Goal: Transaction & Acquisition: Purchase product/service

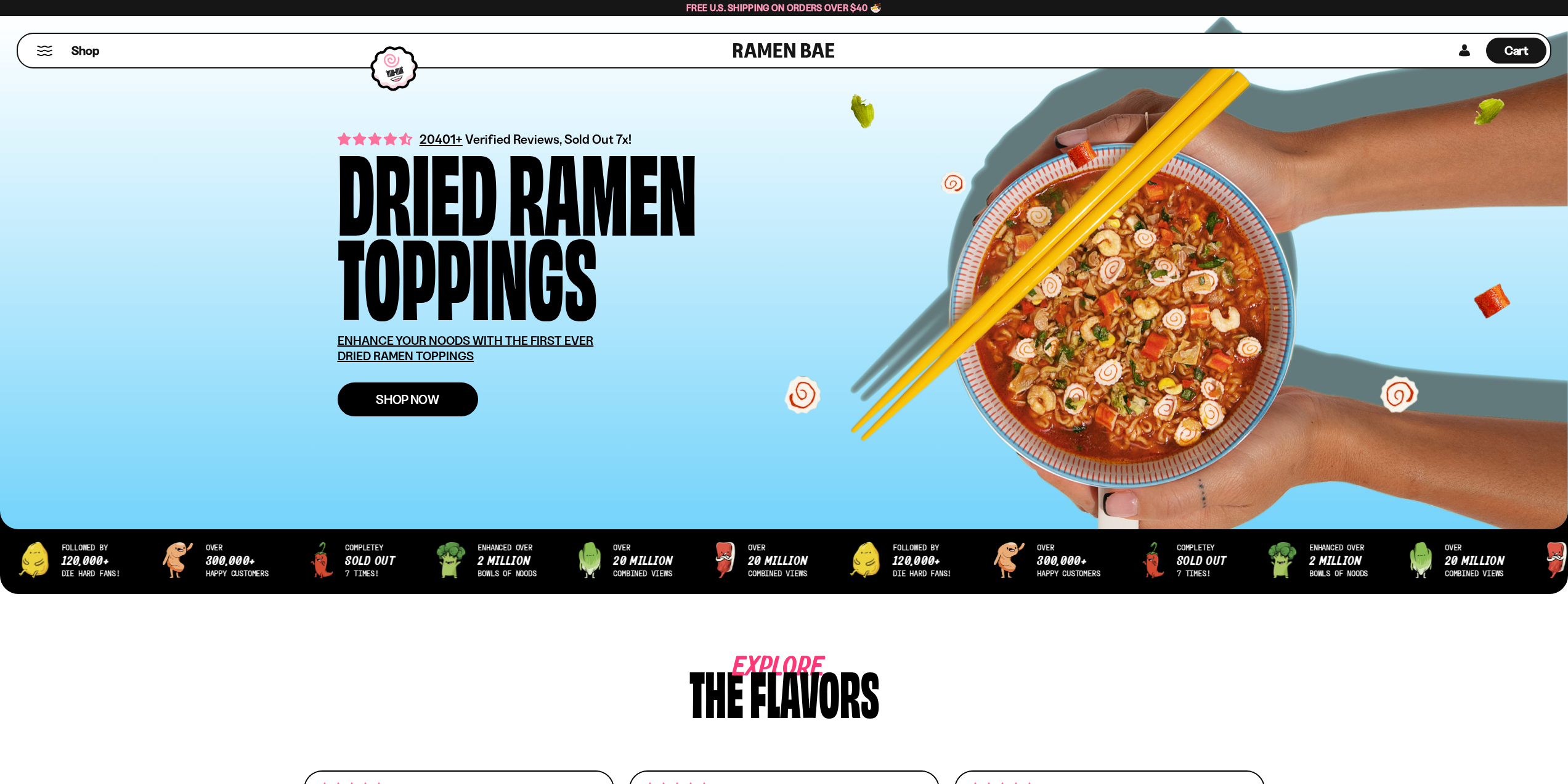
click at [403, 408] on link "Shop Now" at bounding box center [408, 399] width 141 height 34
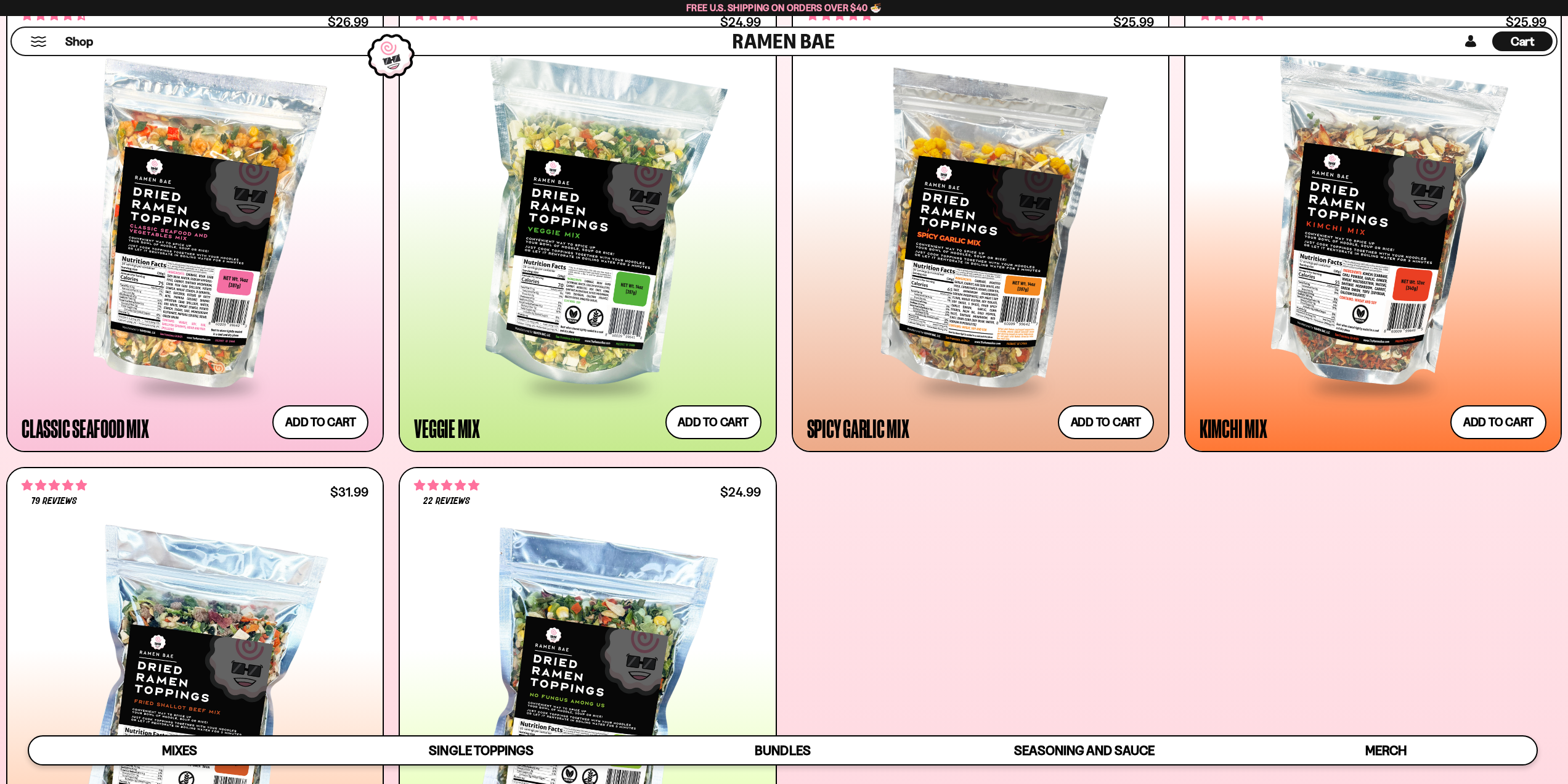
scroll to position [616, 0]
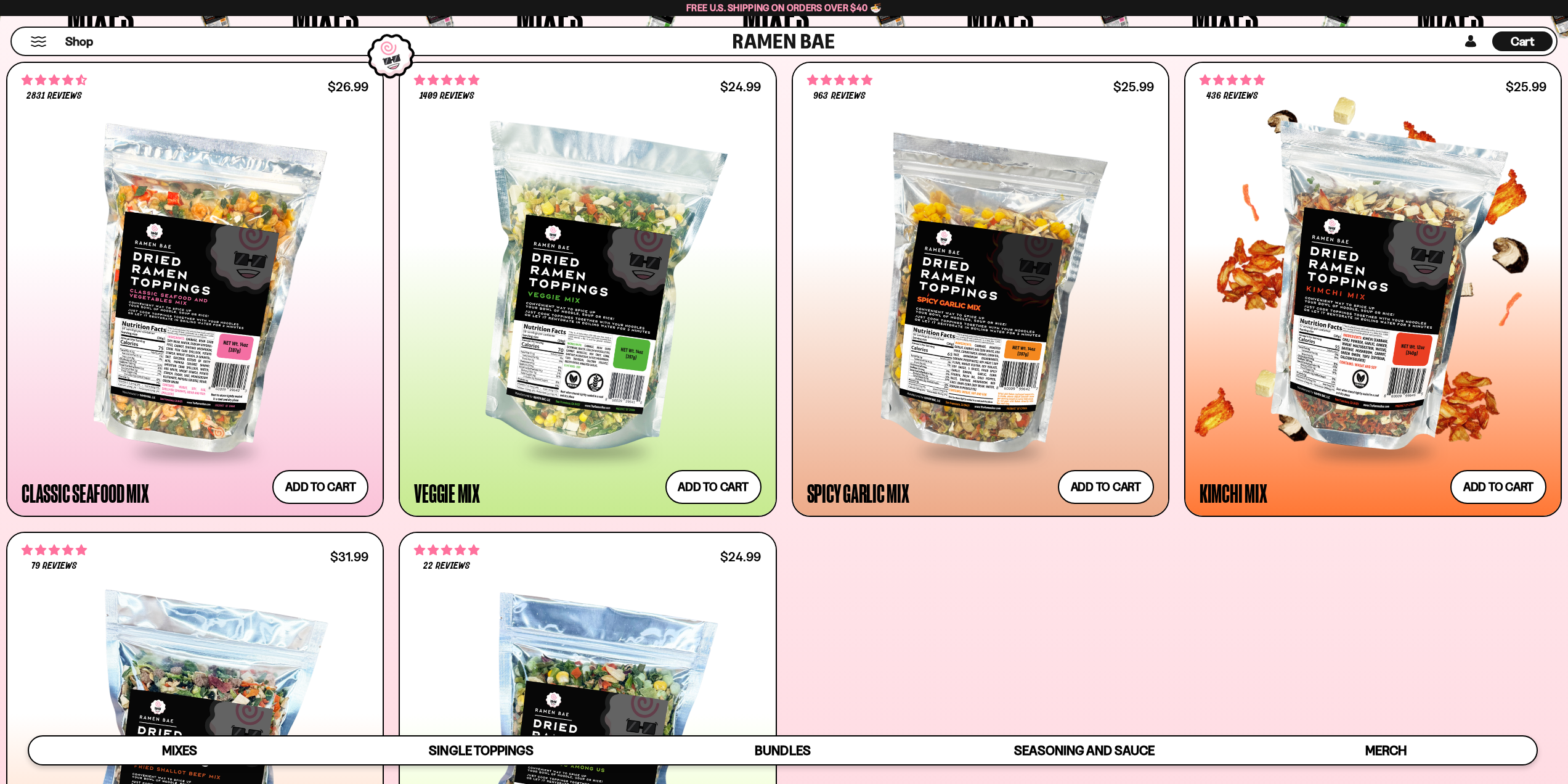
click at [1403, 412] on div at bounding box center [1374, 291] width 347 height 317
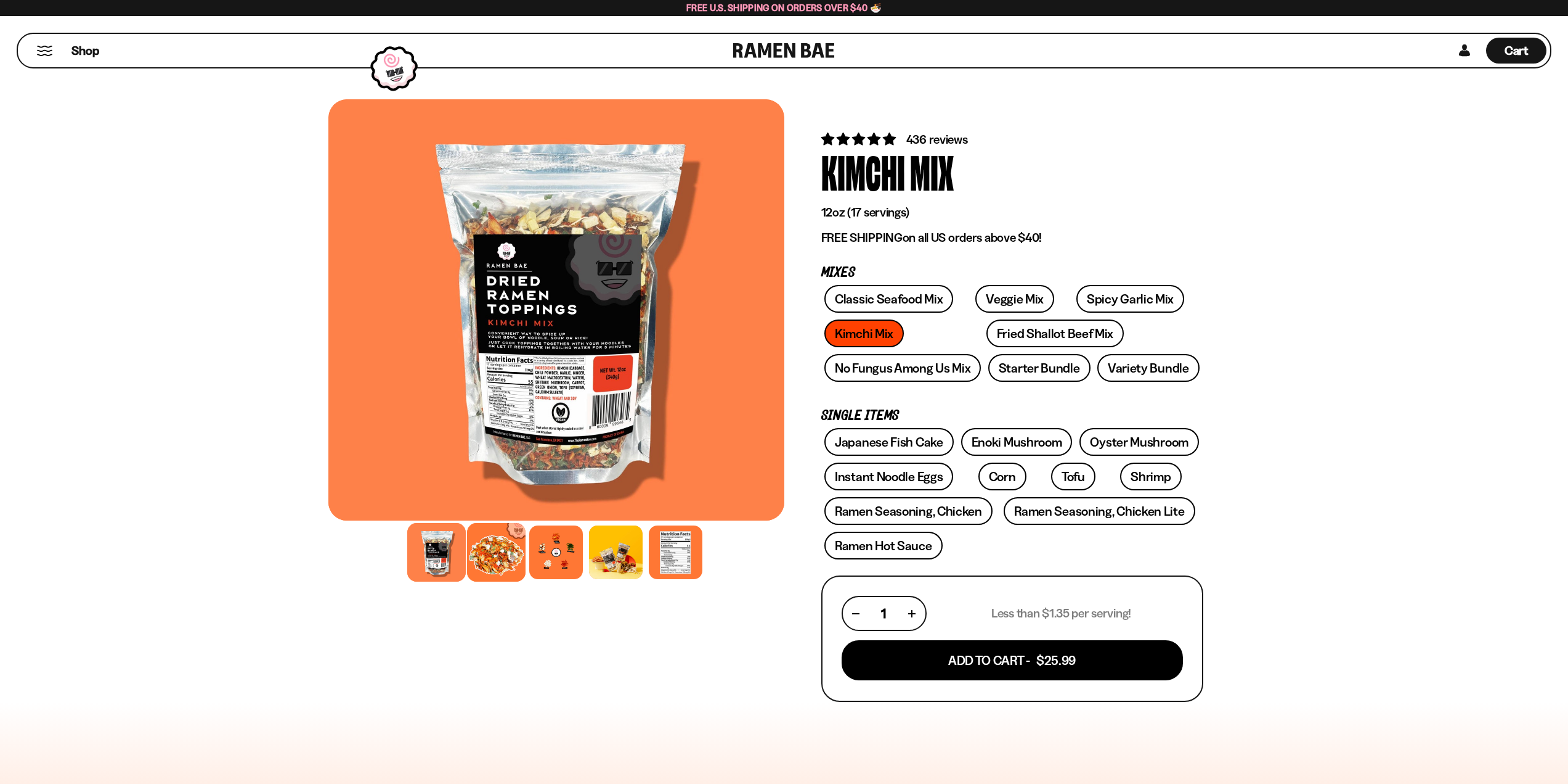
click at [491, 568] on div at bounding box center [496, 552] width 58 height 58
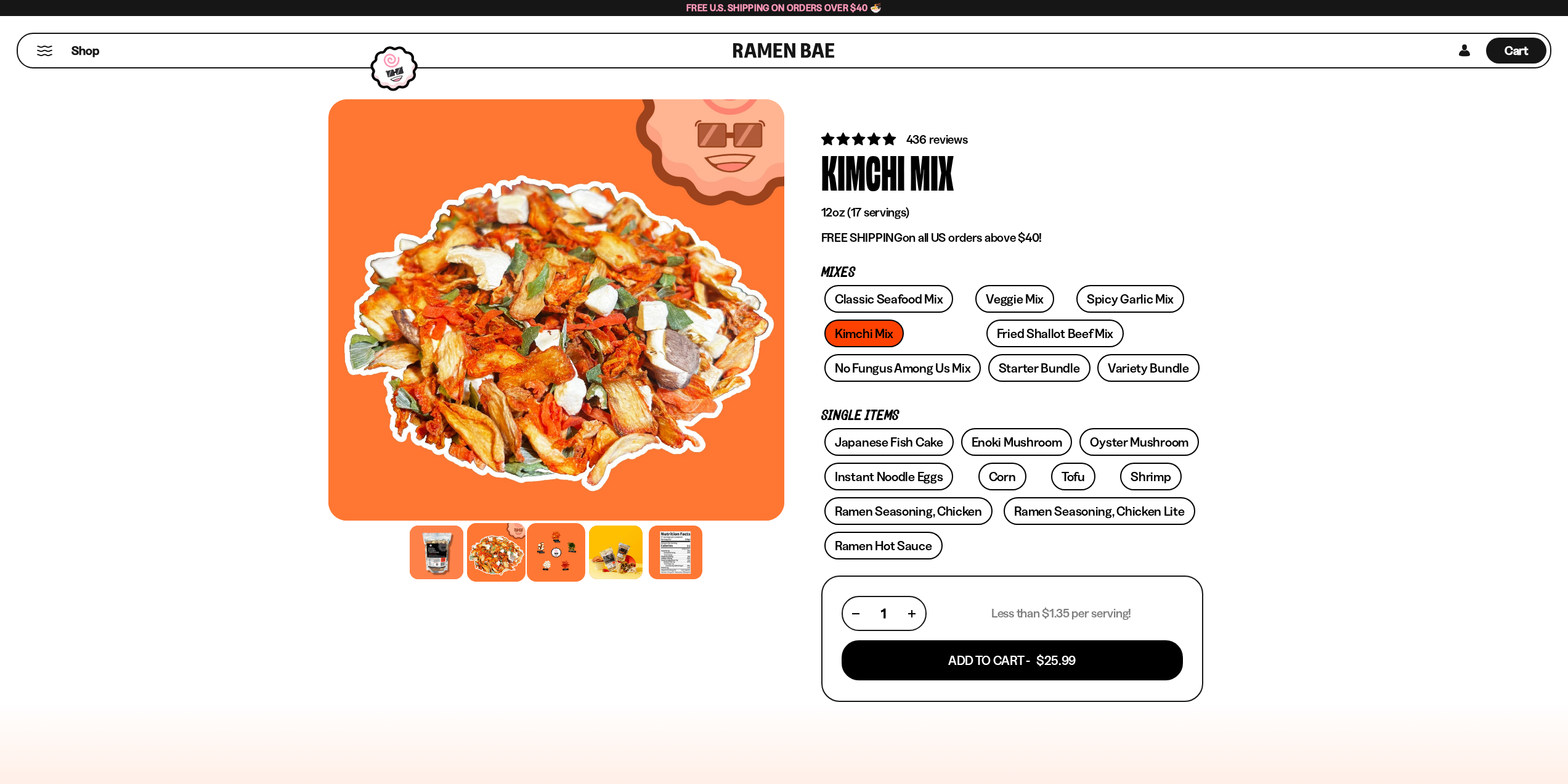
click at [540, 557] on div at bounding box center [556, 552] width 58 height 58
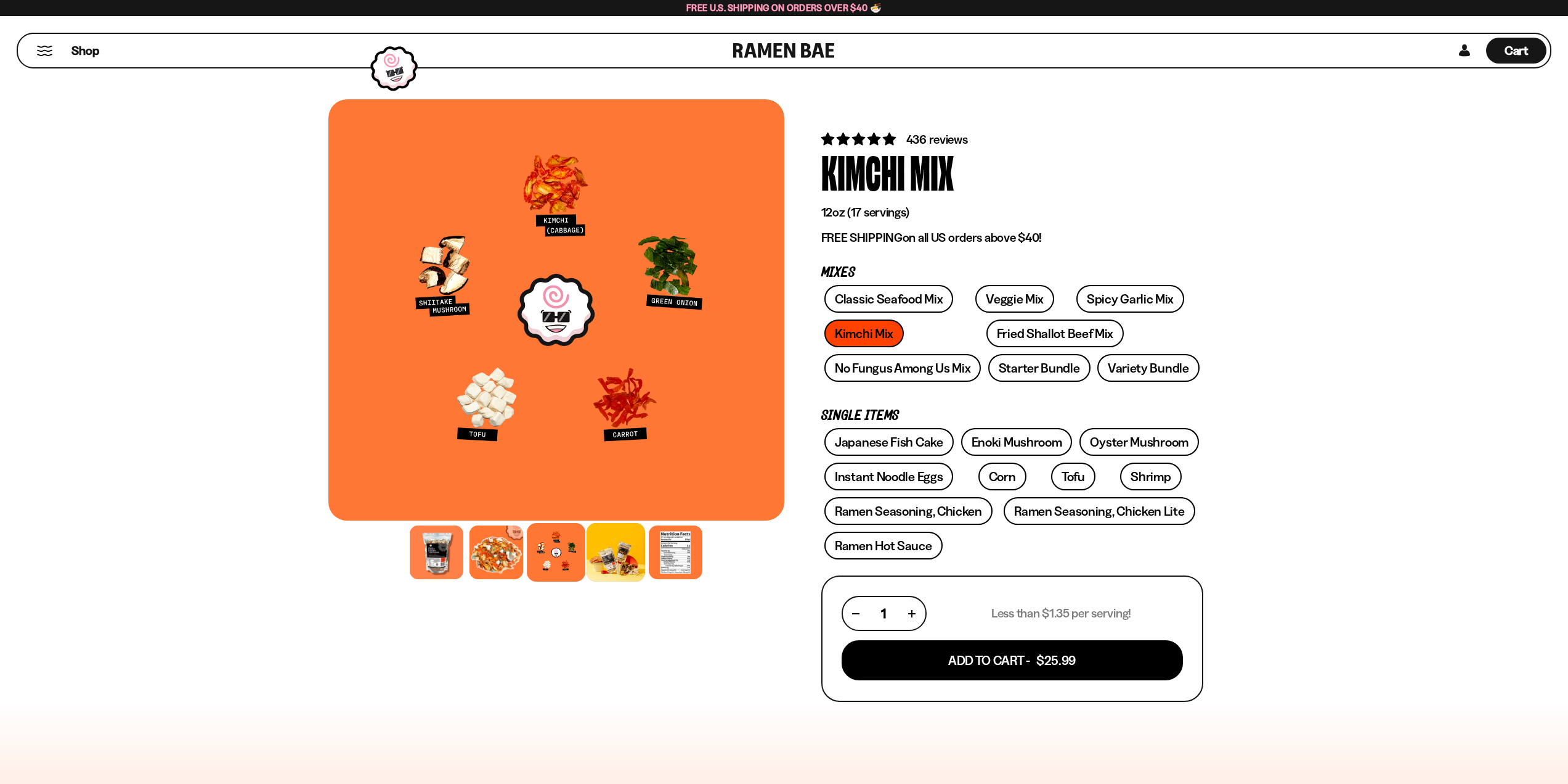
click at [616, 558] on div at bounding box center [616, 552] width 58 height 58
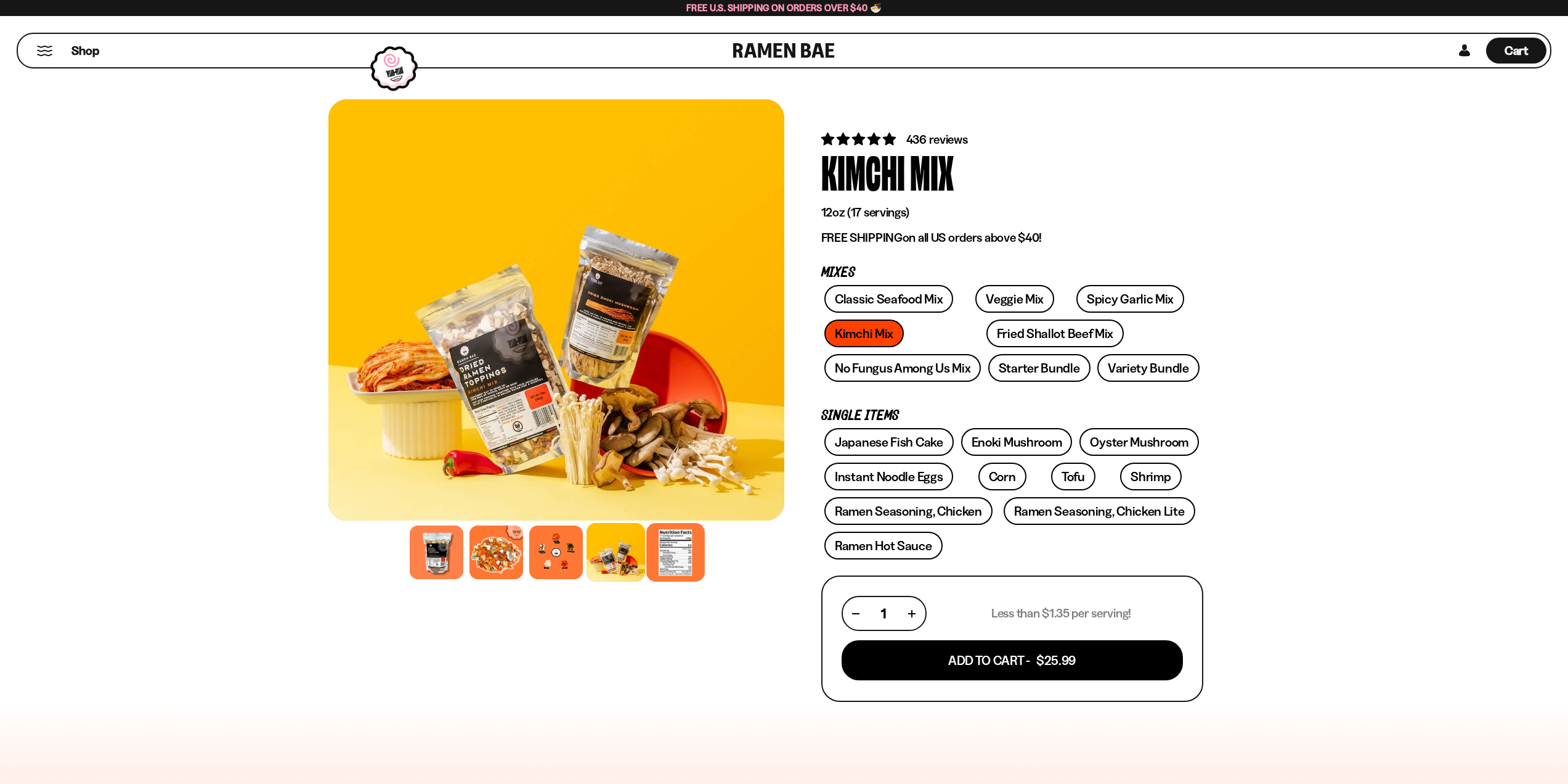
click at [684, 556] on div at bounding box center [675, 552] width 58 height 58
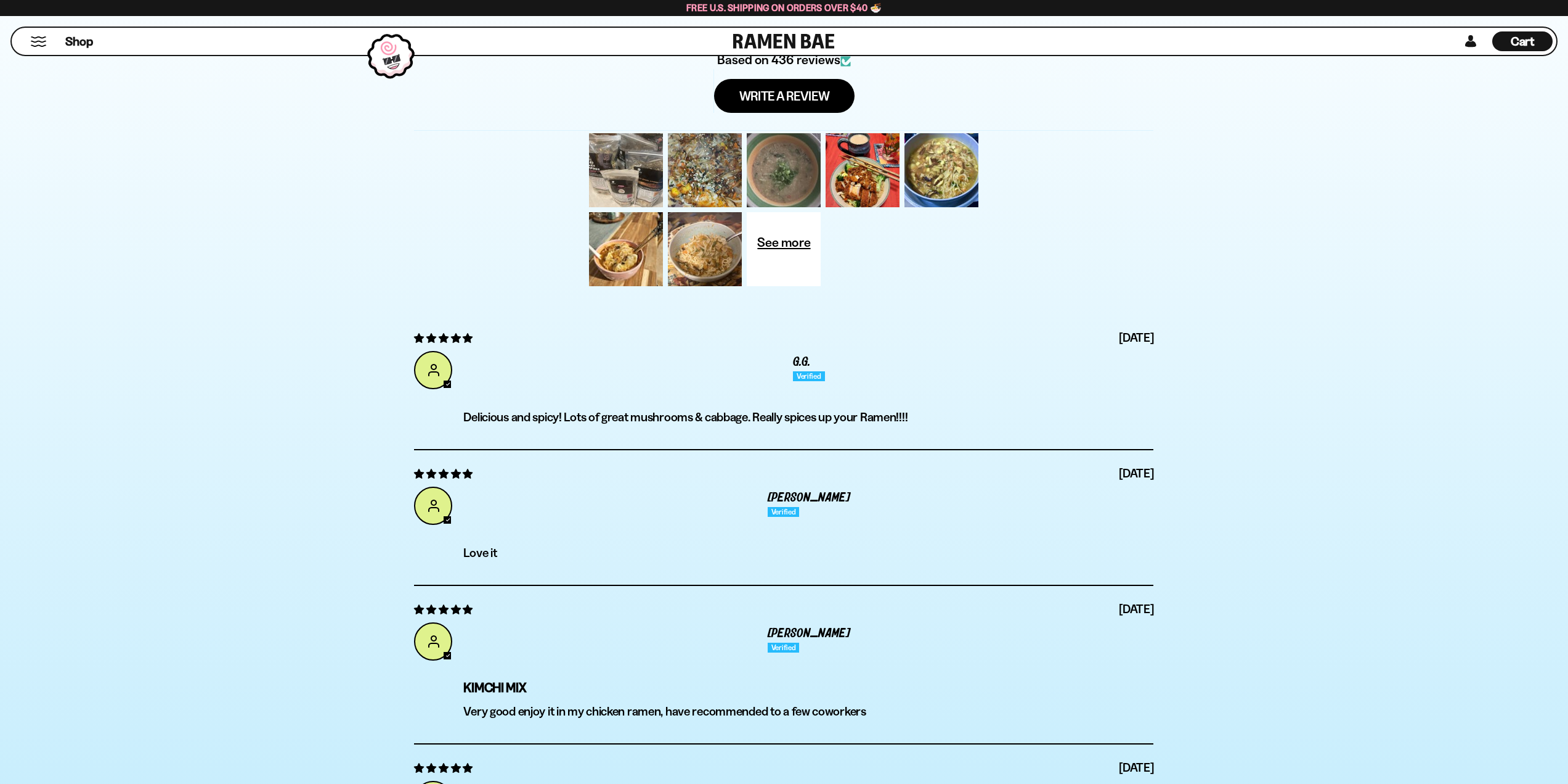
scroll to position [4810, 0]
